Goal: Navigation & Orientation: Find specific page/section

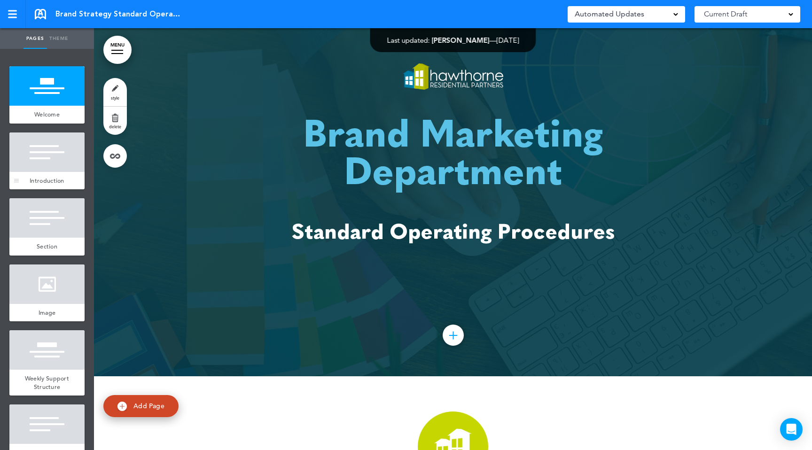
click at [50, 155] on div at bounding box center [46, 152] width 75 height 39
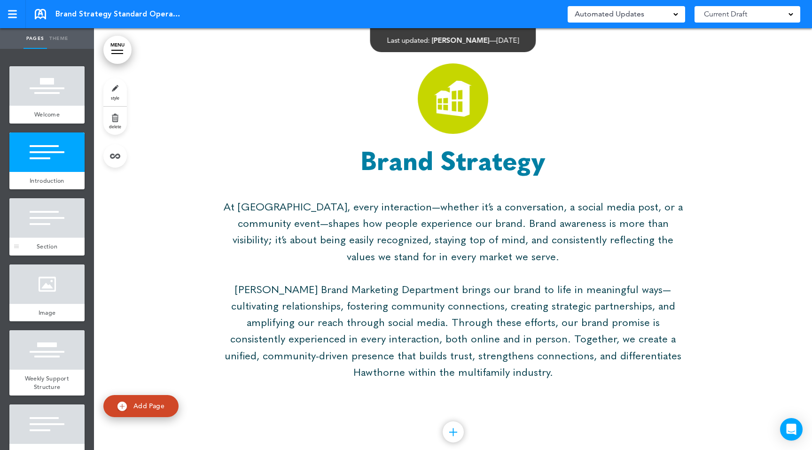
click at [47, 210] on div at bounding box center [46, 217] width 75 height 39
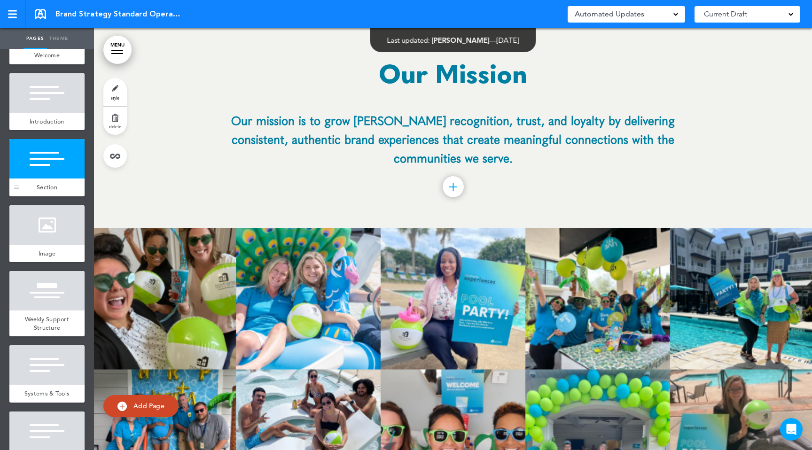
scroll to position [87, 0]
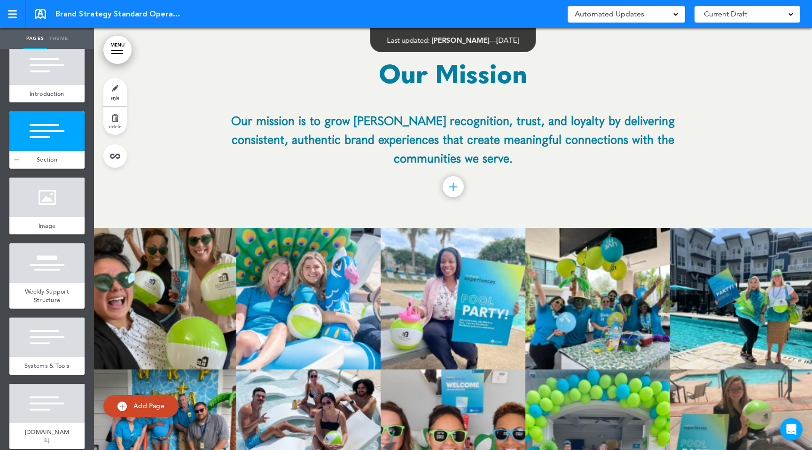
click at [47, 210] on div at bounding box center [46, 197] width 75 height 39
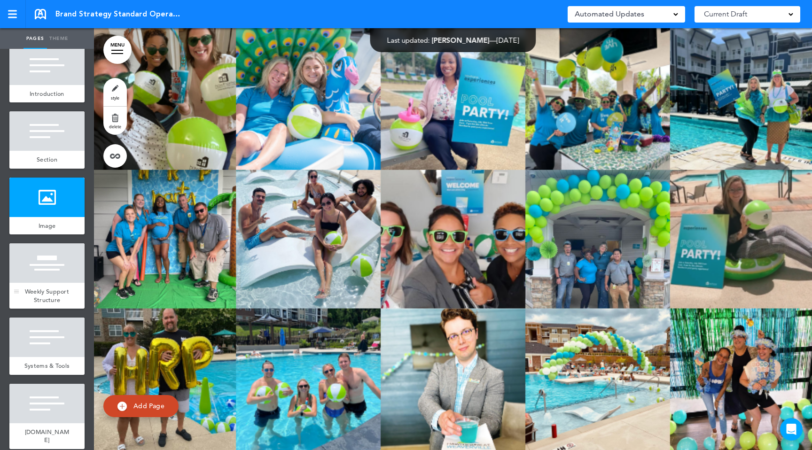
click at [45, 274] on div at bounding box center [46, 262] width 75 height 39
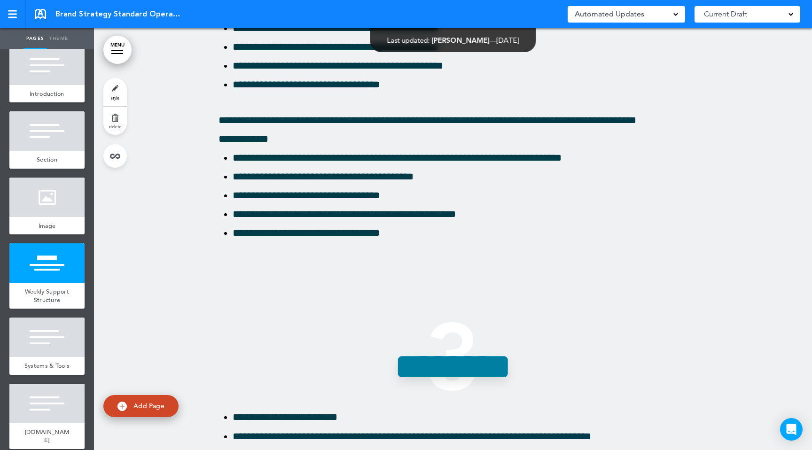
scroll to position [2265, 0]
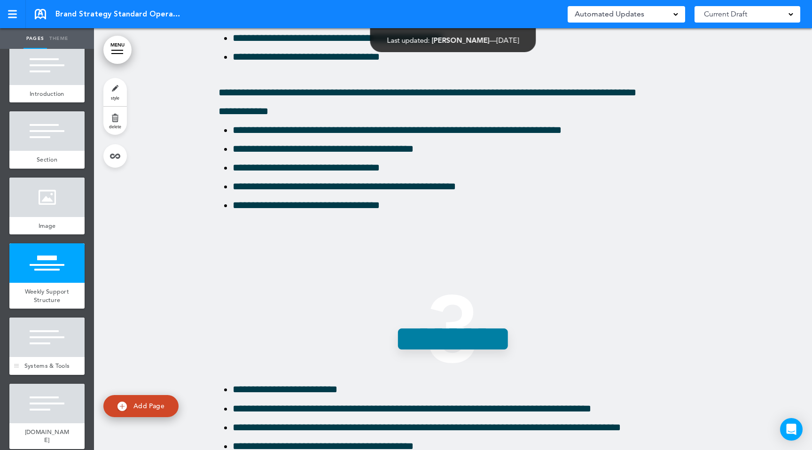
click at [73, 351] on div at bounding box center [46, 337] width 75 height 39
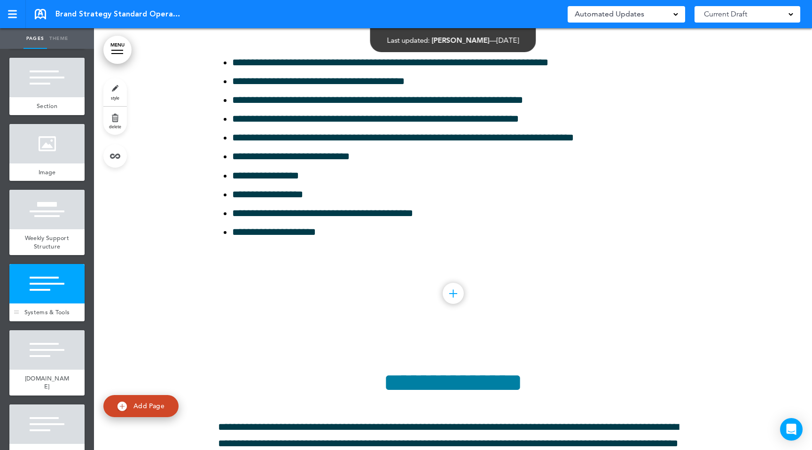
scroll to position [142, 0]
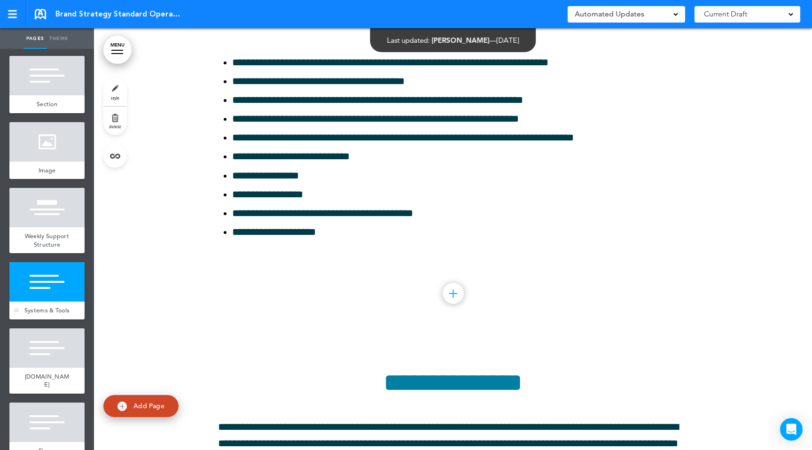
click at [73, 350] on div at bounding box center [46, 348] width 75 height 39
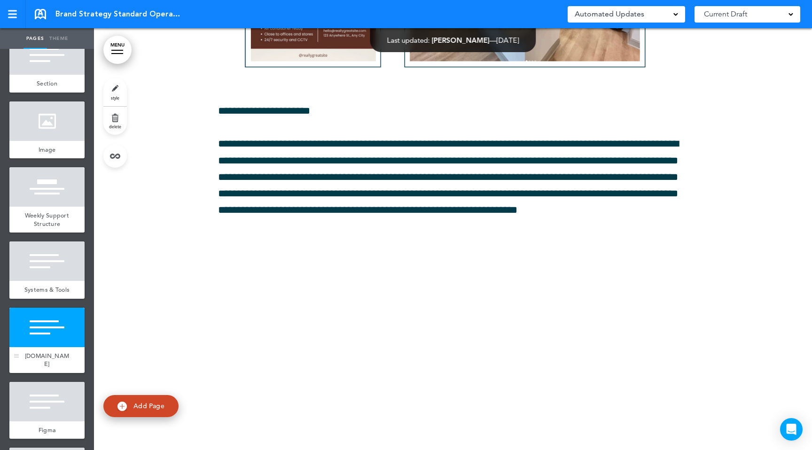
scroll to position [165, 0]
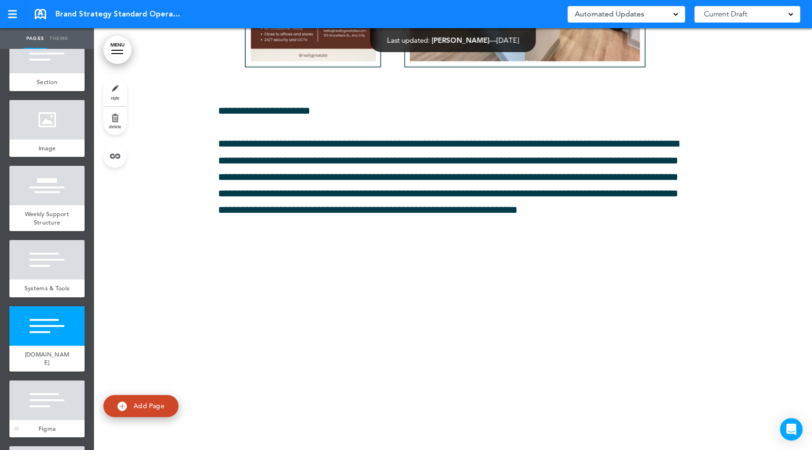
click at [48, 396] on div at bounding box center [46, 400] width 75 height 39
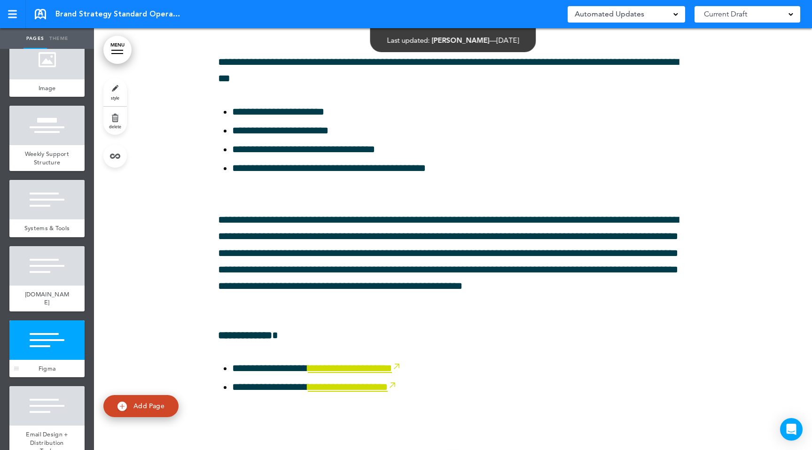
scroll to position [229, 0]
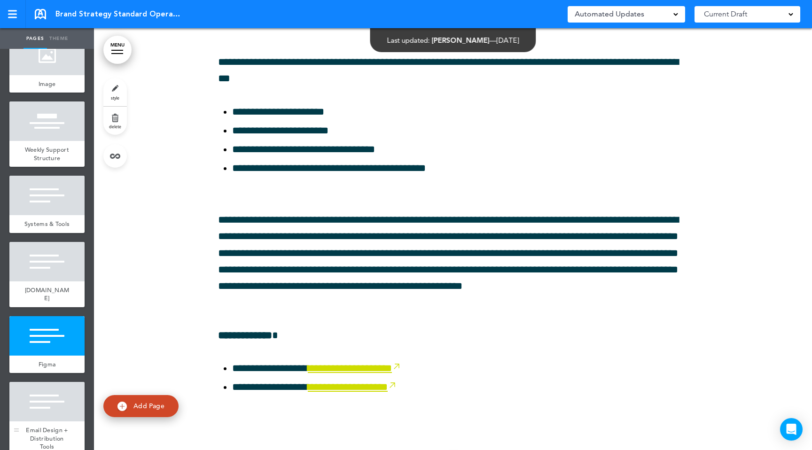
click at [50, 394] on div at bounding box center [46, 401] width 75 height 39
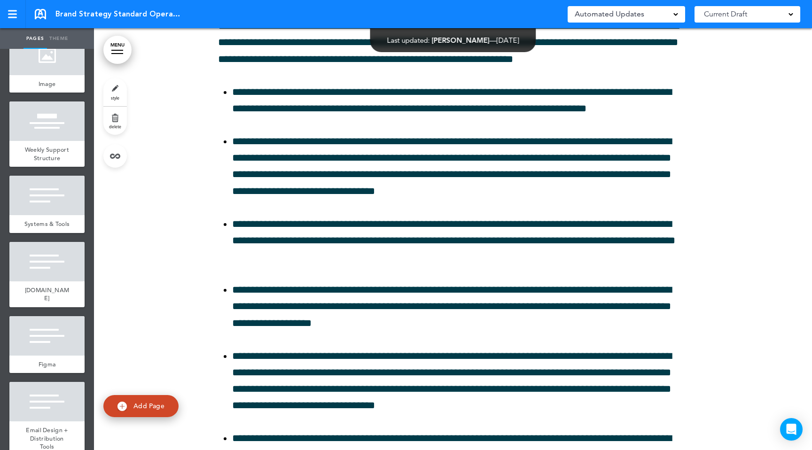
scroll to position [5675, 0]
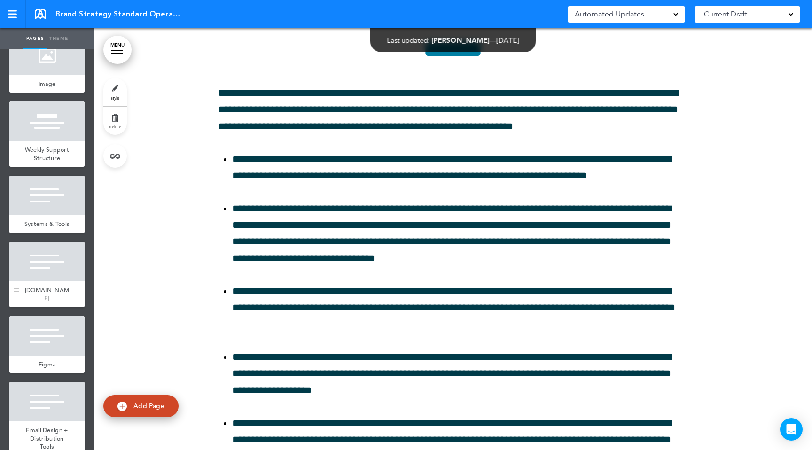
click at [25, 280] on div at bounding box center [46, 261] width 75 height 39
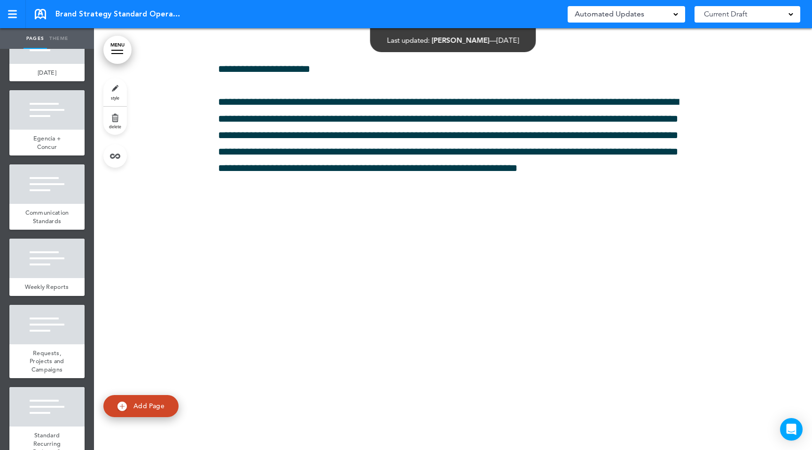
scroll to position [690, 0]
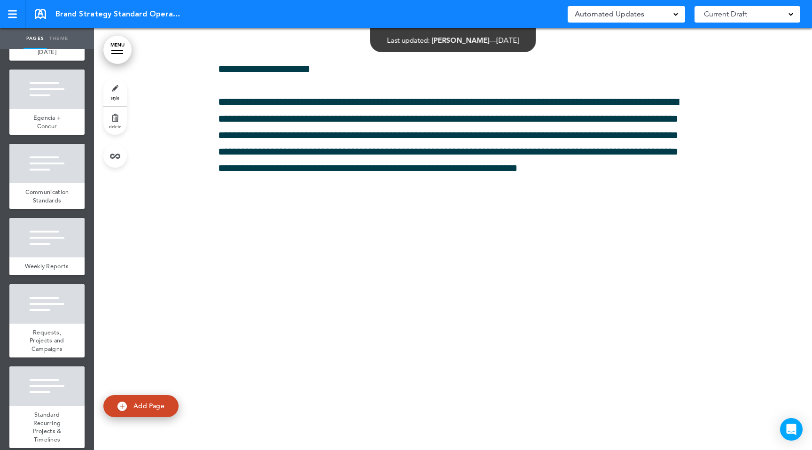
click at [59, 406] on div "Standard Recurring Projects & Timelines" at bounding box center [46, 427] width 75 height 42
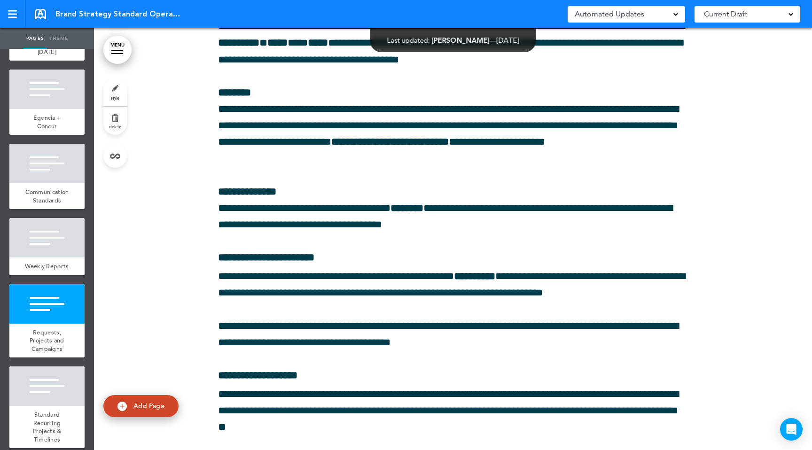
scroll to position [8812, 0]
